Goal: Information Seeking & Learning: Learn about a topic

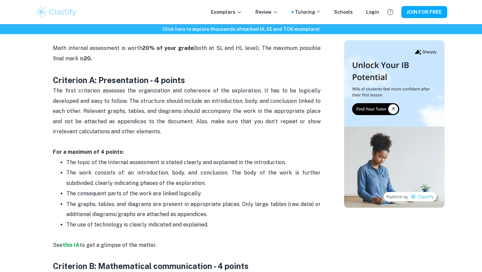
scroll to position [294, 0]
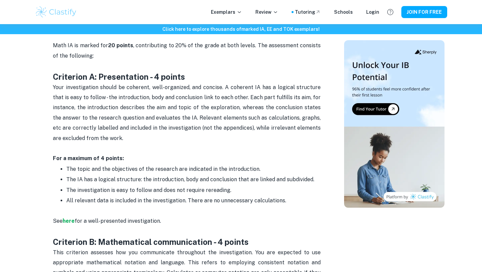
scroll to position [308, 0]
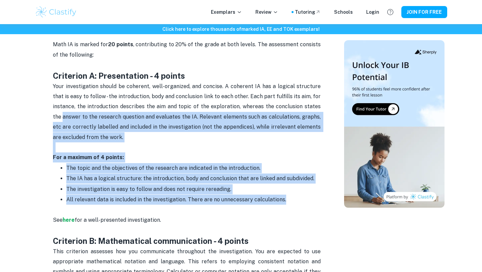
drag, startPoint x: 282, startPoint y: 201, endPoint x: 48, endPoint y: 114, distance: 249.5
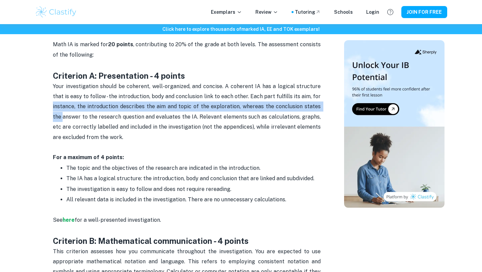
drag, startPoint x: 48, startPoint y: 114, endPoint x: 47, endPoint y: 110, distance: 4.1
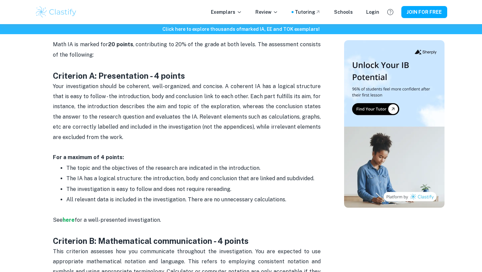
drag, startPoint x: 48, startPoint y: 74, endPoint x: 294, endPoint y: 202, distance: 277.0
copy div "Criterion A: Presentation - 4 points Your investigation should be coherent, wel…"
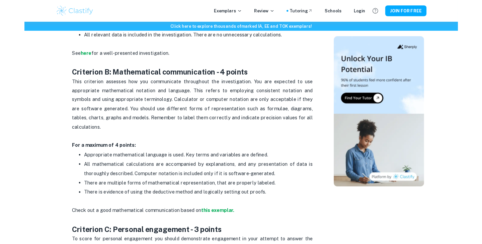
scroll to position [469, 0]
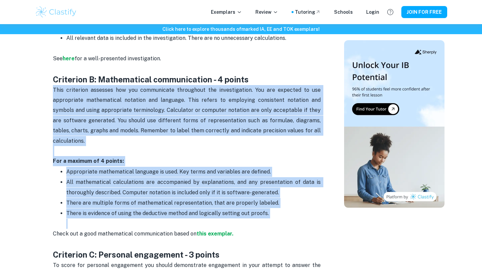
drag, startPoint x: 49, startPoint y: 88, endPoint x: 276, endPoint y: 209, distance: 257.0
copy div "This criterion assesses how you communicate throughout the investigation. You a…"
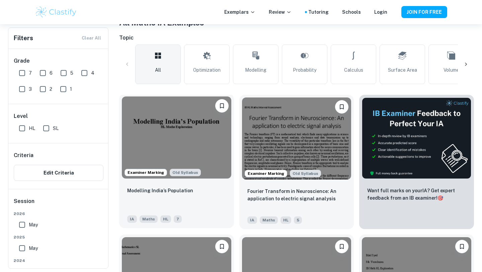
scroll to position [142, 0]
click at [182, 142] on img at bounding box center [176, 137] width 109 height 82
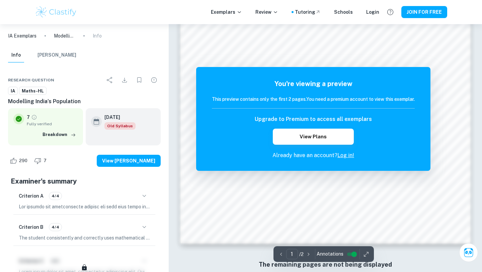
scroll to position [625, 0]
